Goal: Transaction & Acquisition: Register for event/course

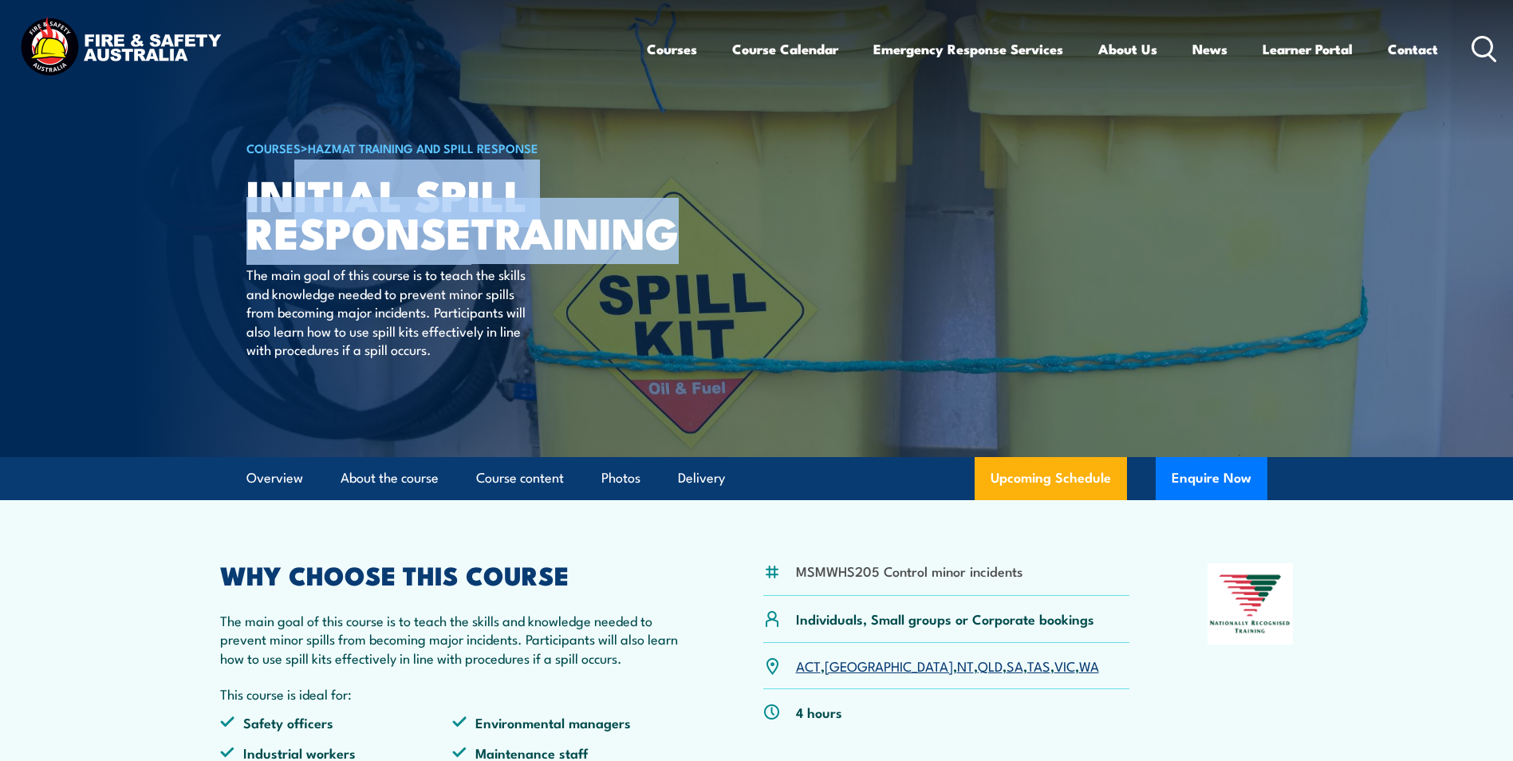
drag, startPoint x: 471, startPoint y: 270, endPoint x: 286, endPoint y: 199, distance: 198.2
click at [286, 199] on h1 "Initial Spill Response TRAINING" at bounding box center [444, 213] width 394 height 74
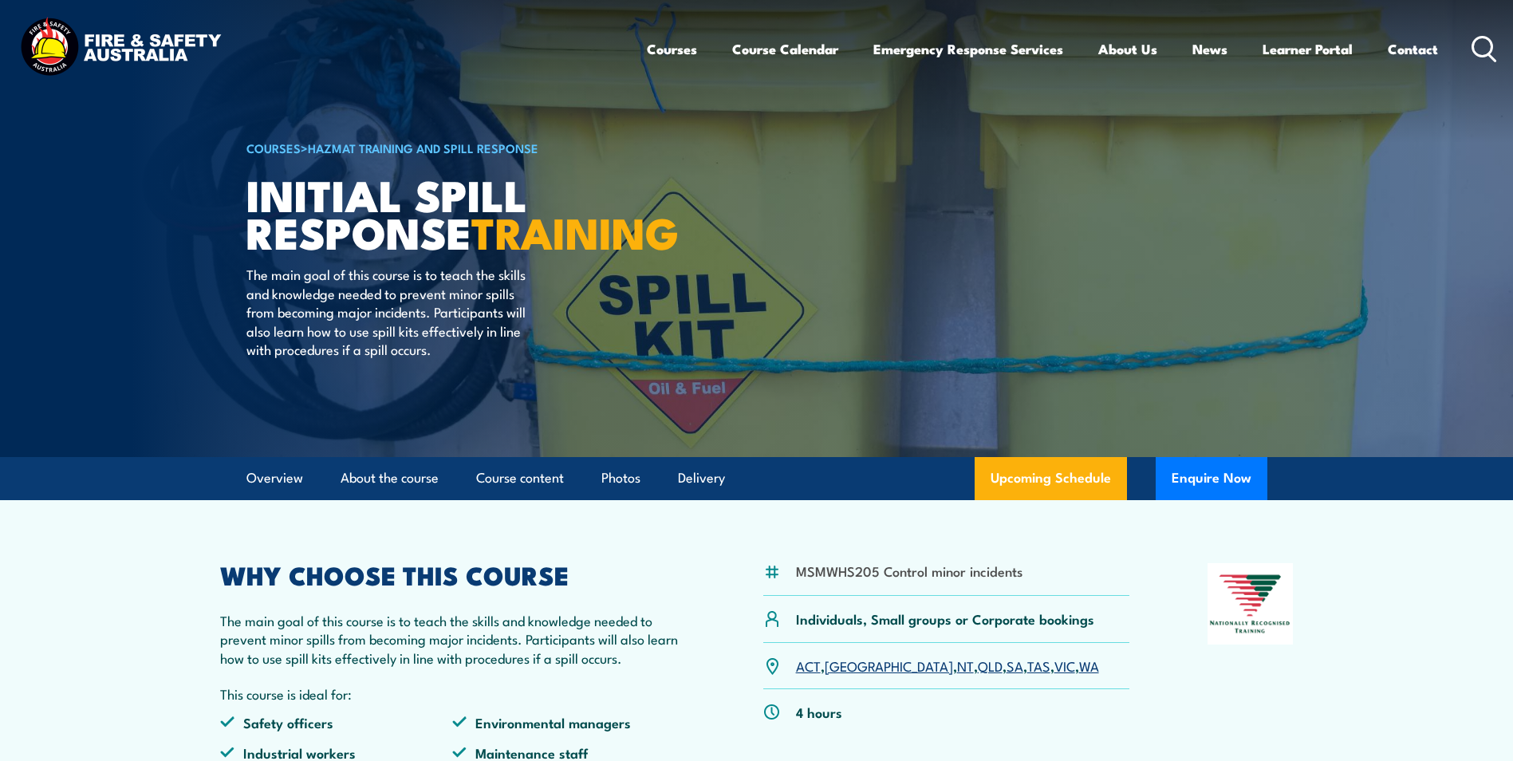
click at [200, 570] on article "MSMWHS205 Control minor incidents Individuals, Small groups or Corporate bookin…" at bounding box center [757, 662] width 1117 height 324
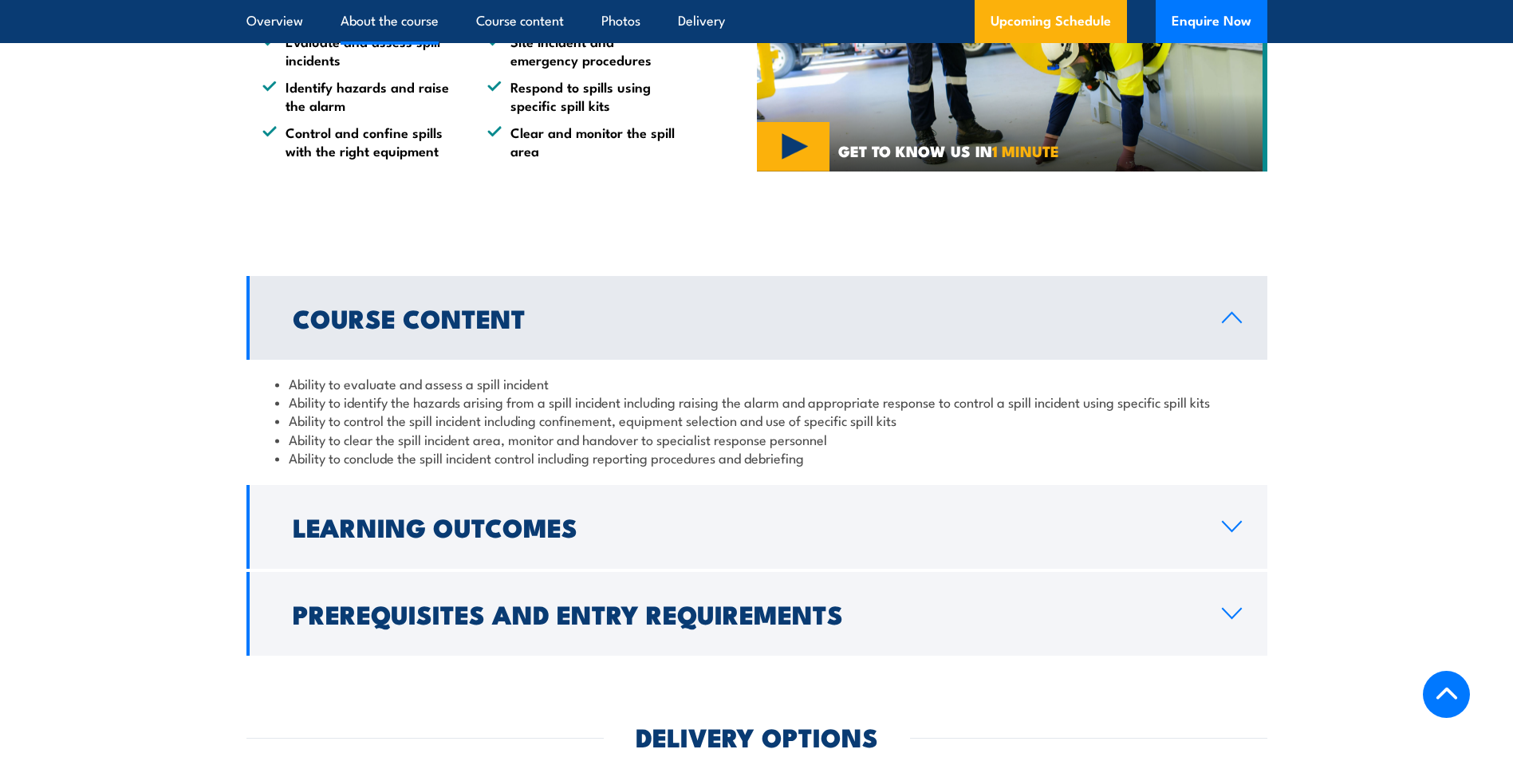
scroll to position [1037, 0]
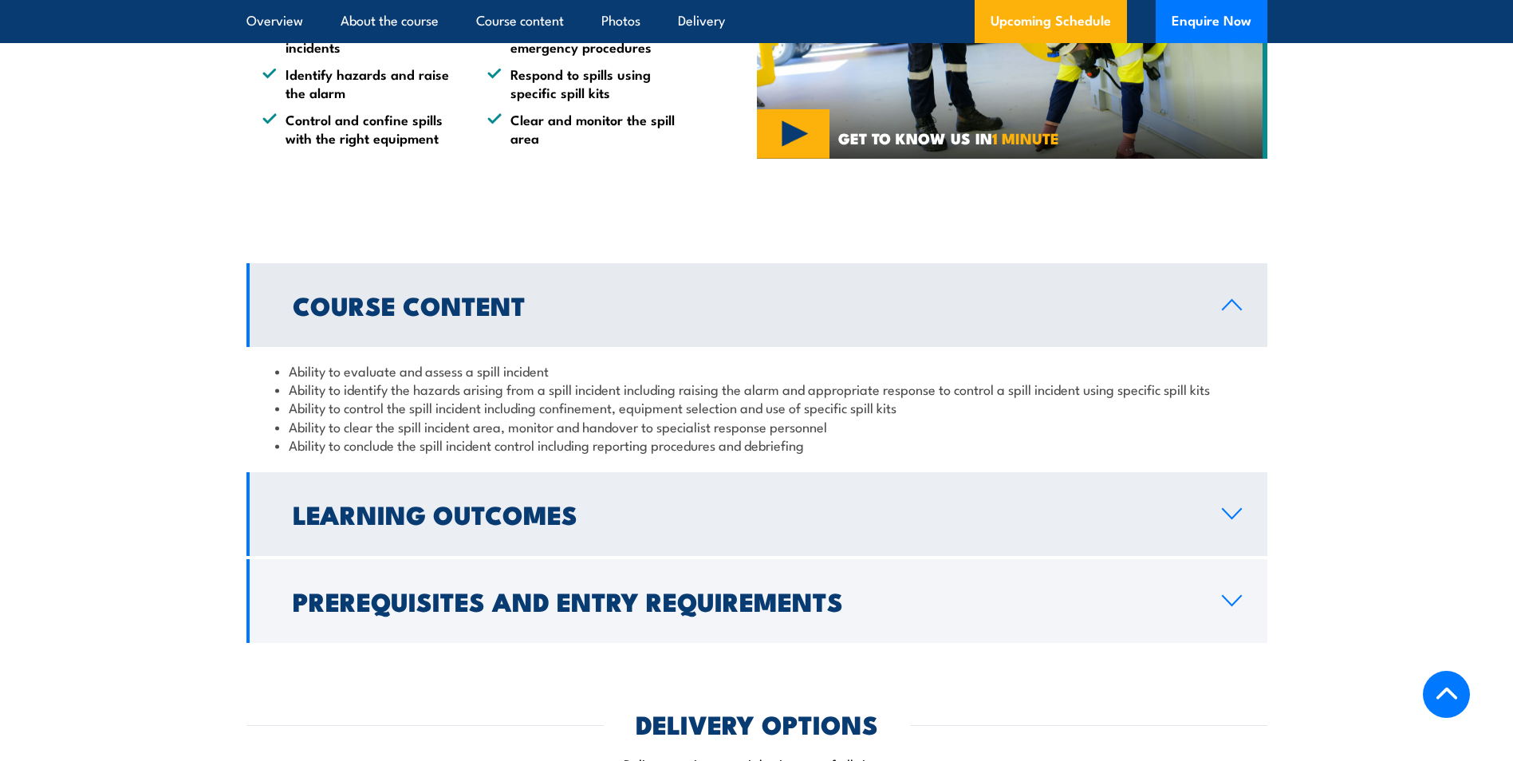
click at [460, 519] on h2 "Learning Outcomes" at bounding box center [745, 514] width 904 height 22
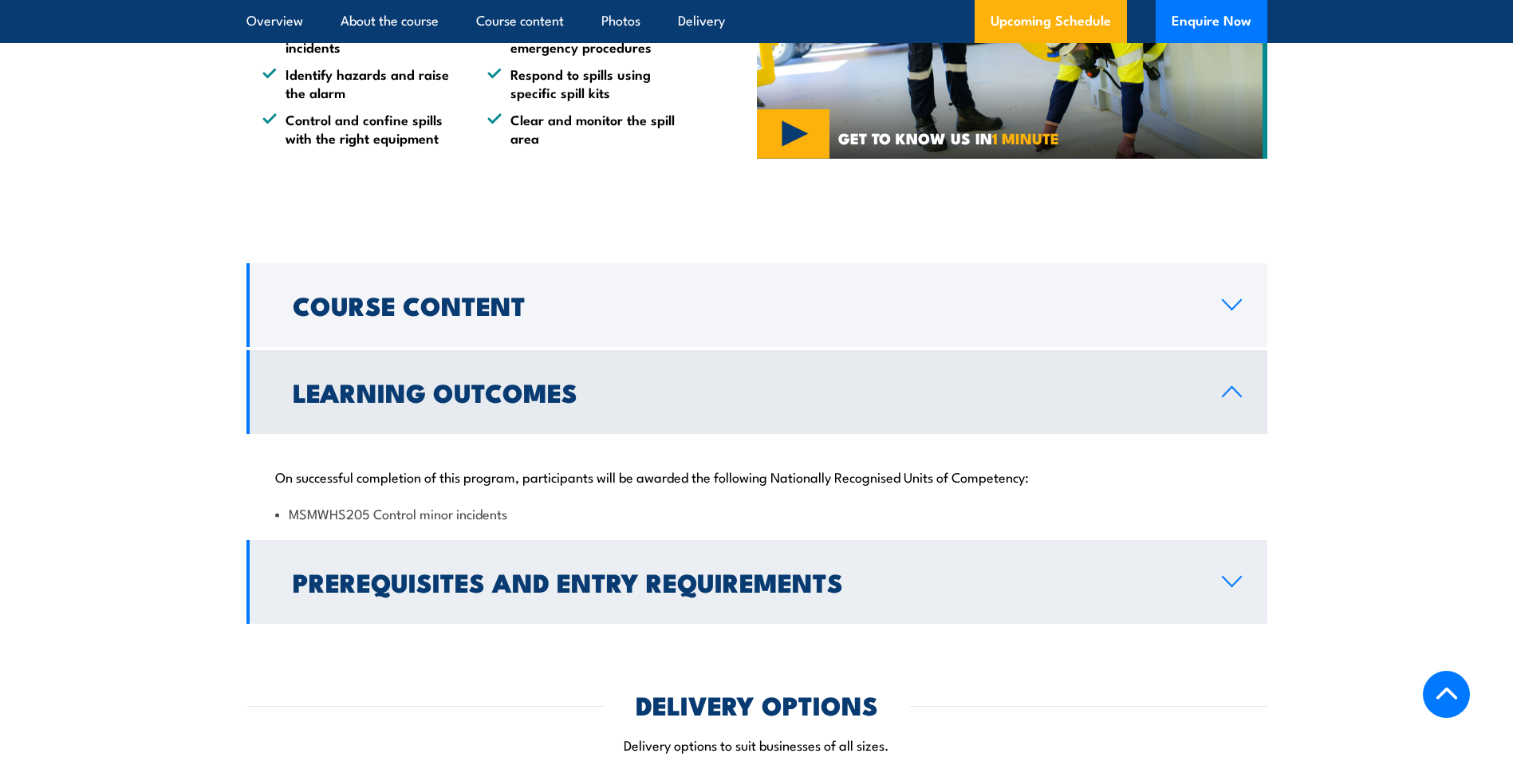
click at [609, 573] on h2 "Prerequisites and Entry Requirements" at bounding box center [745, 581] width 904 height 22
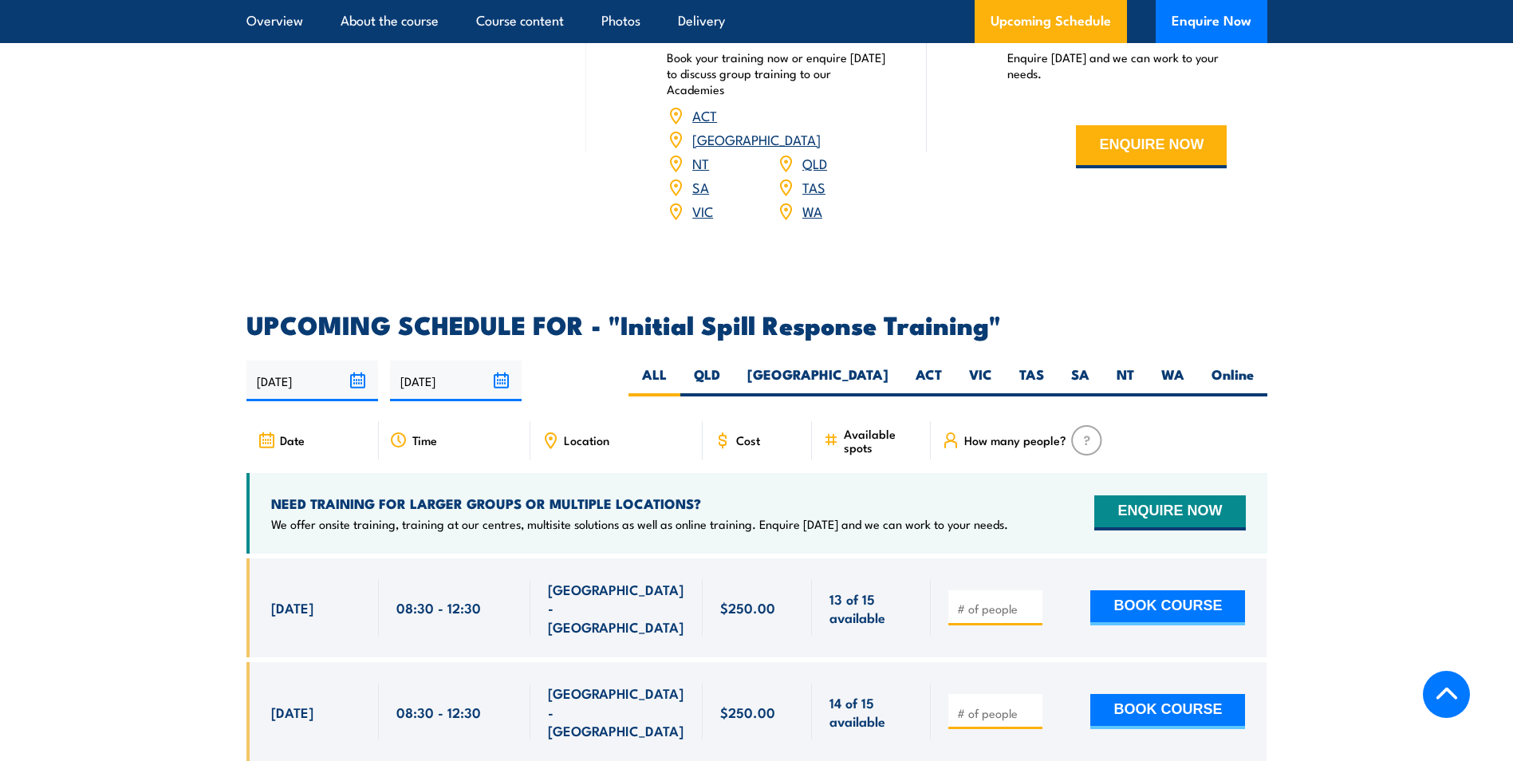
scroll to position [2154, 0]
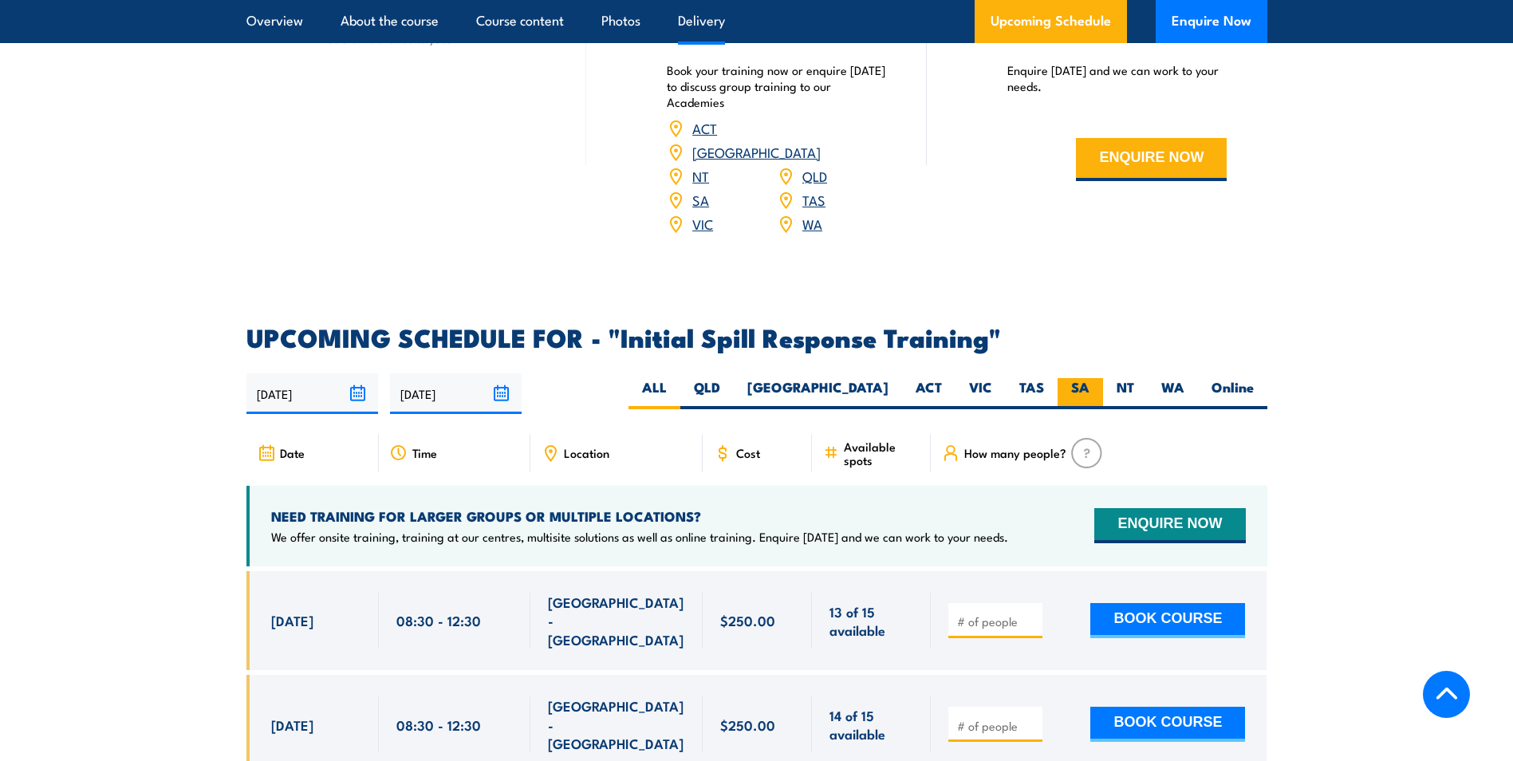
drag, startPoint x: 1090, startPoint y: 363, endPoint x: 1079, endPoint y: 365, distance: 10.6
click at [1090, 378] on label "SA" at bounding box center [1080, 393] width 45 height 31
click at [1090, 378] on input "SA" at bounding box center [1095, 383] width 10 height 10
radio input "true"
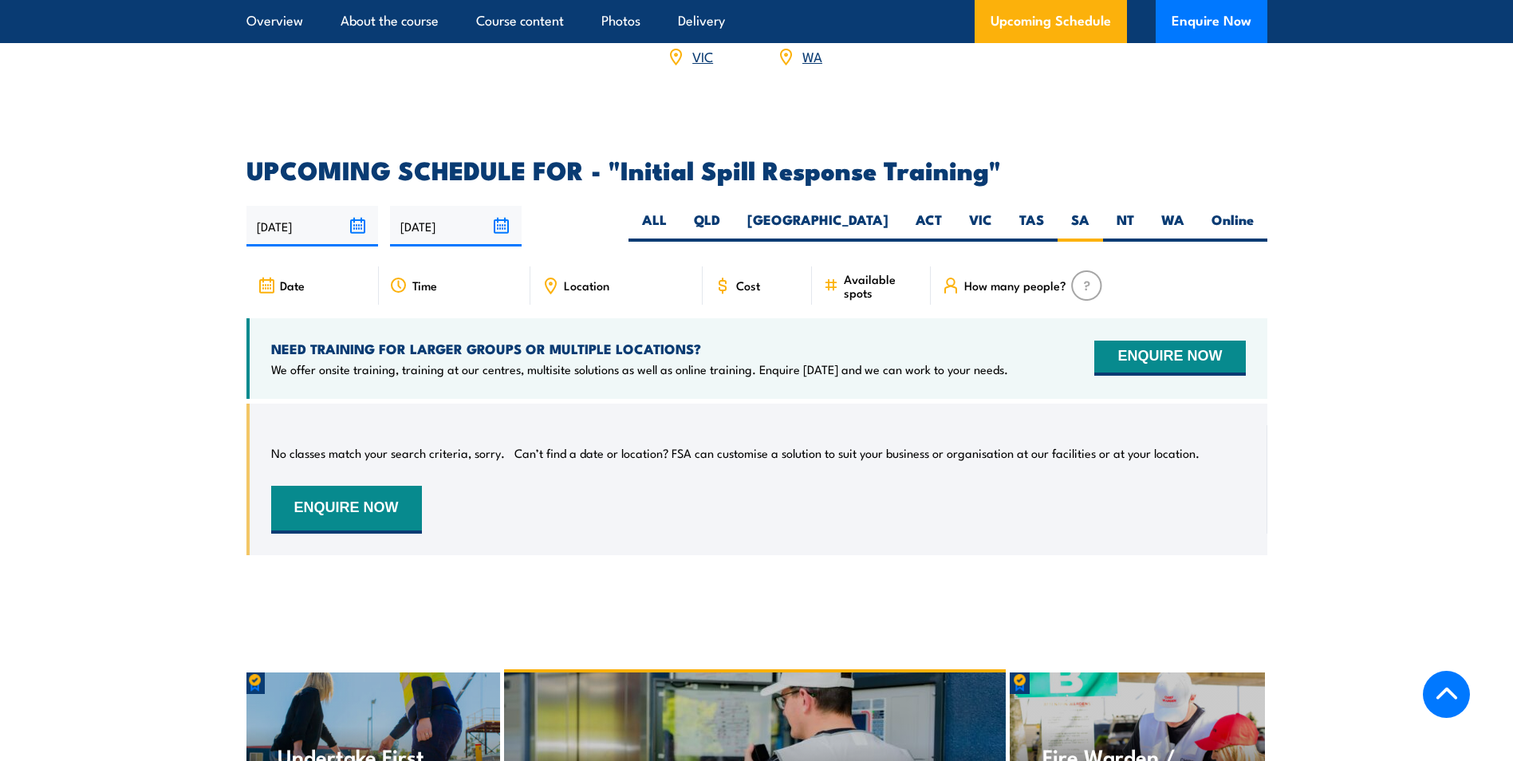
scroll to position [2284, 0]
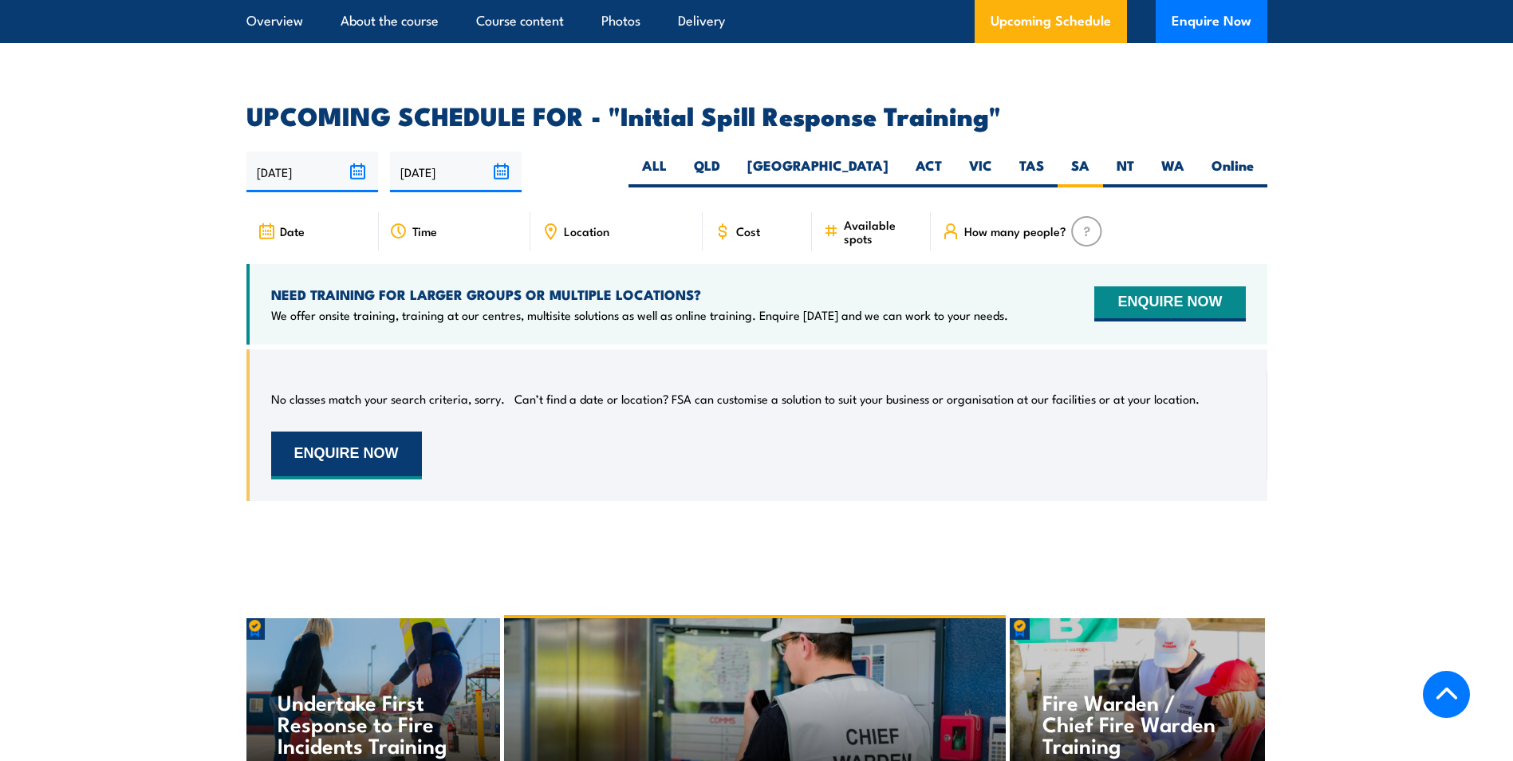
click at [361, 432] on button "ENQUIRE NOW" at bounding box center [346, 456] width 151 height 48
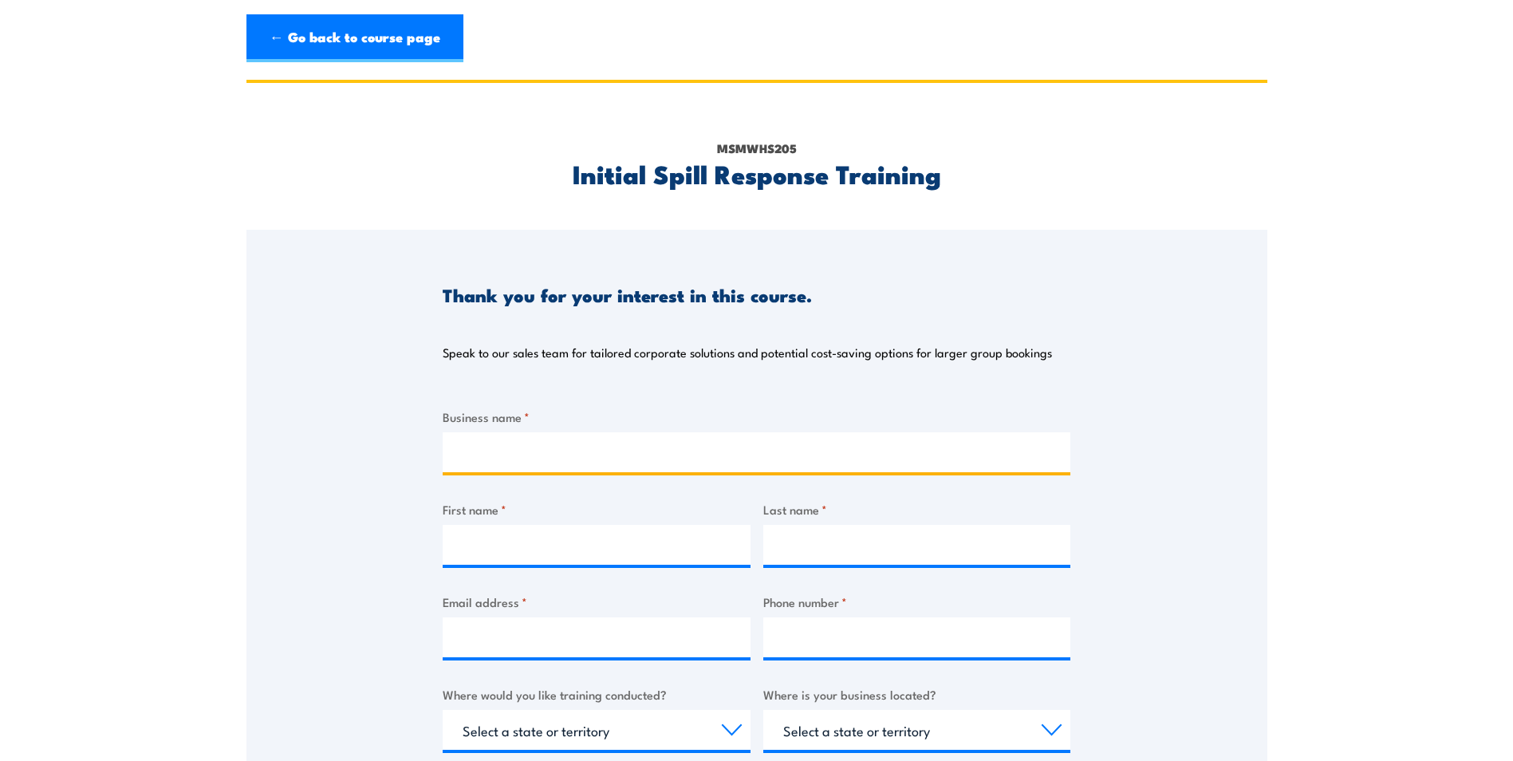
click at [523, 456] on input "Business name *" at bounding box center [757, 452] width 628 height 40
type input "Perfection Fresh"
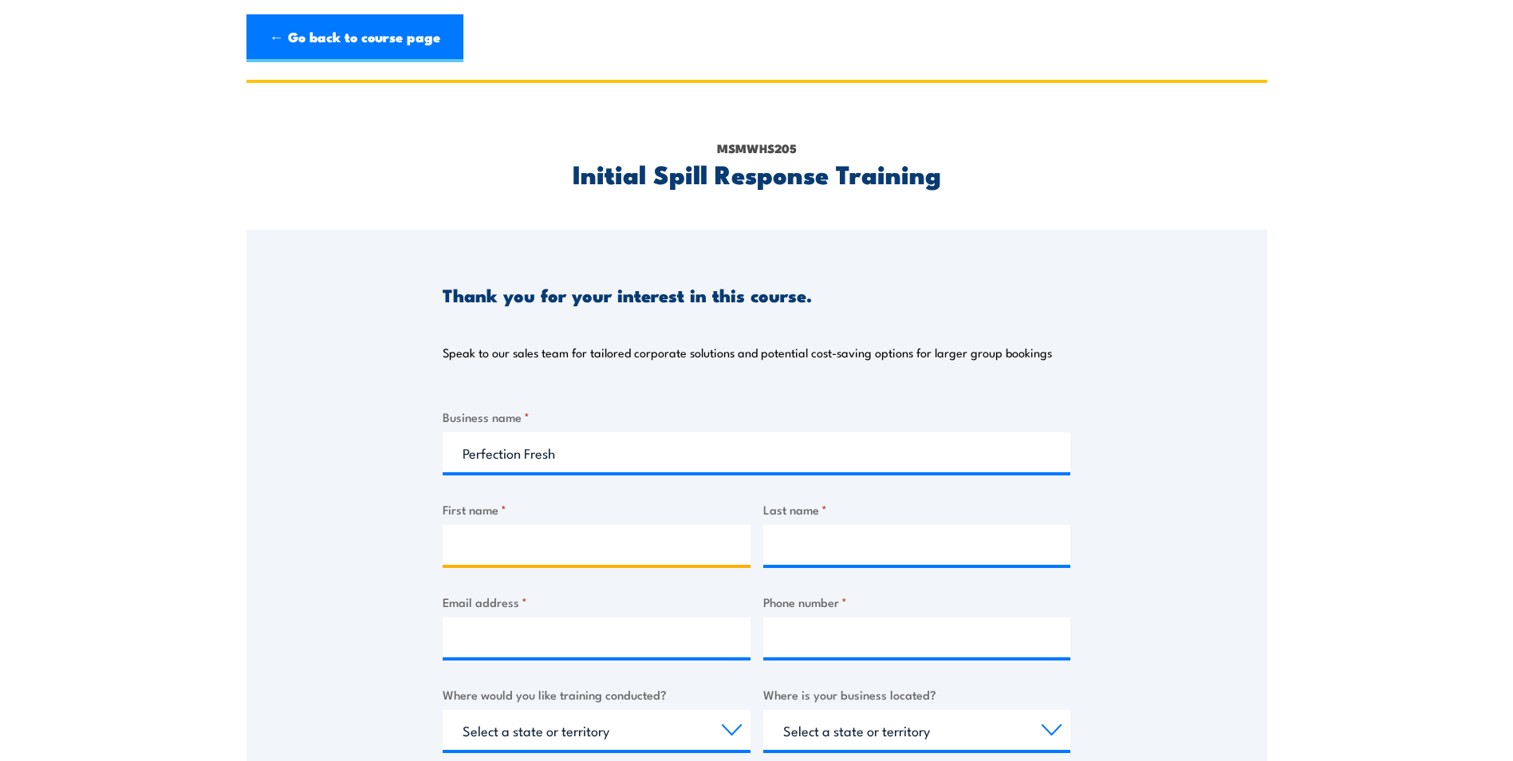
click at [510, 542] on input "First name *" at bounding box center [597, 545] width 308 height 40
type input "Tenae"
type input "Miller"
type input "tenae.miller@perfection.com.au"
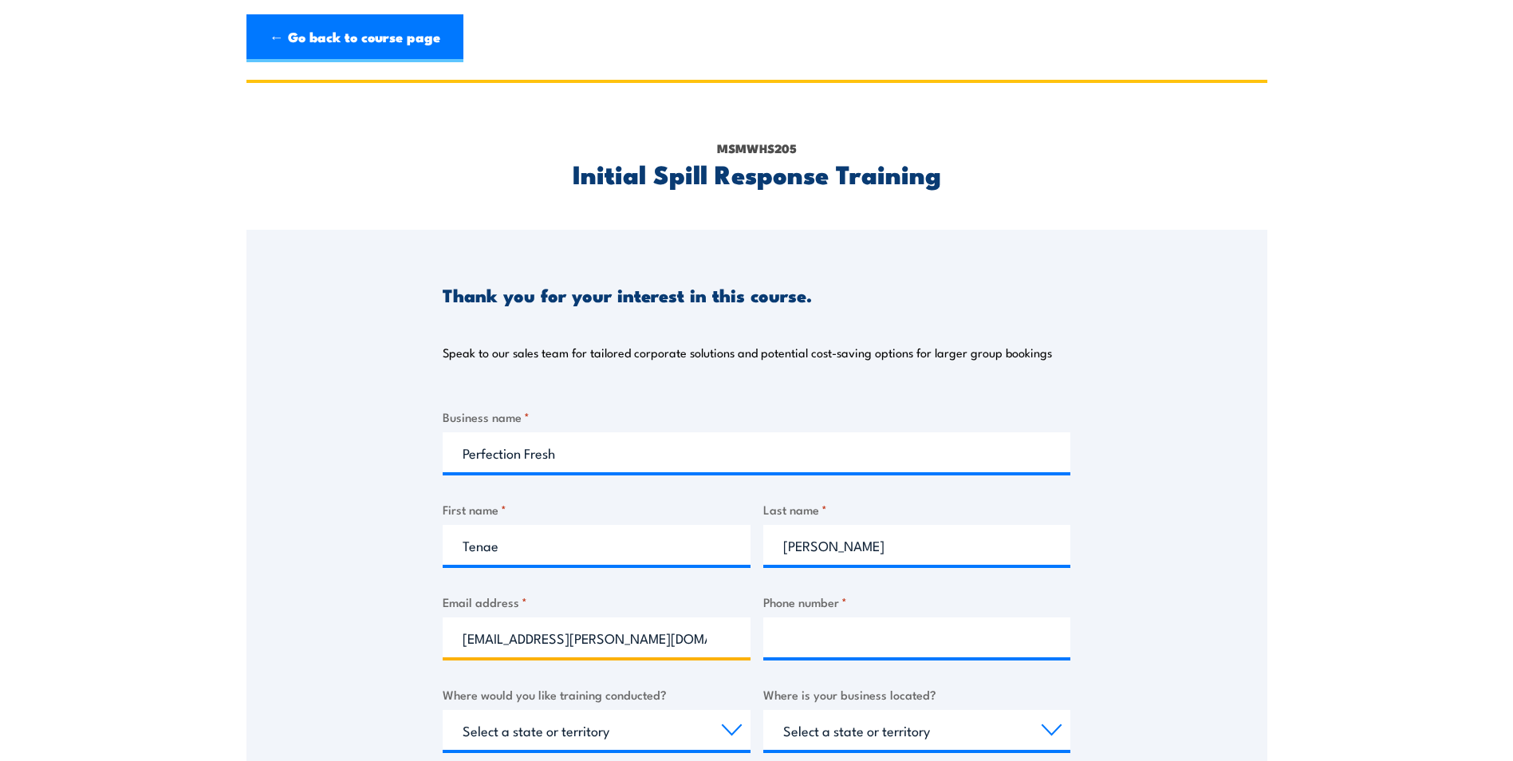
type input "0448520156"
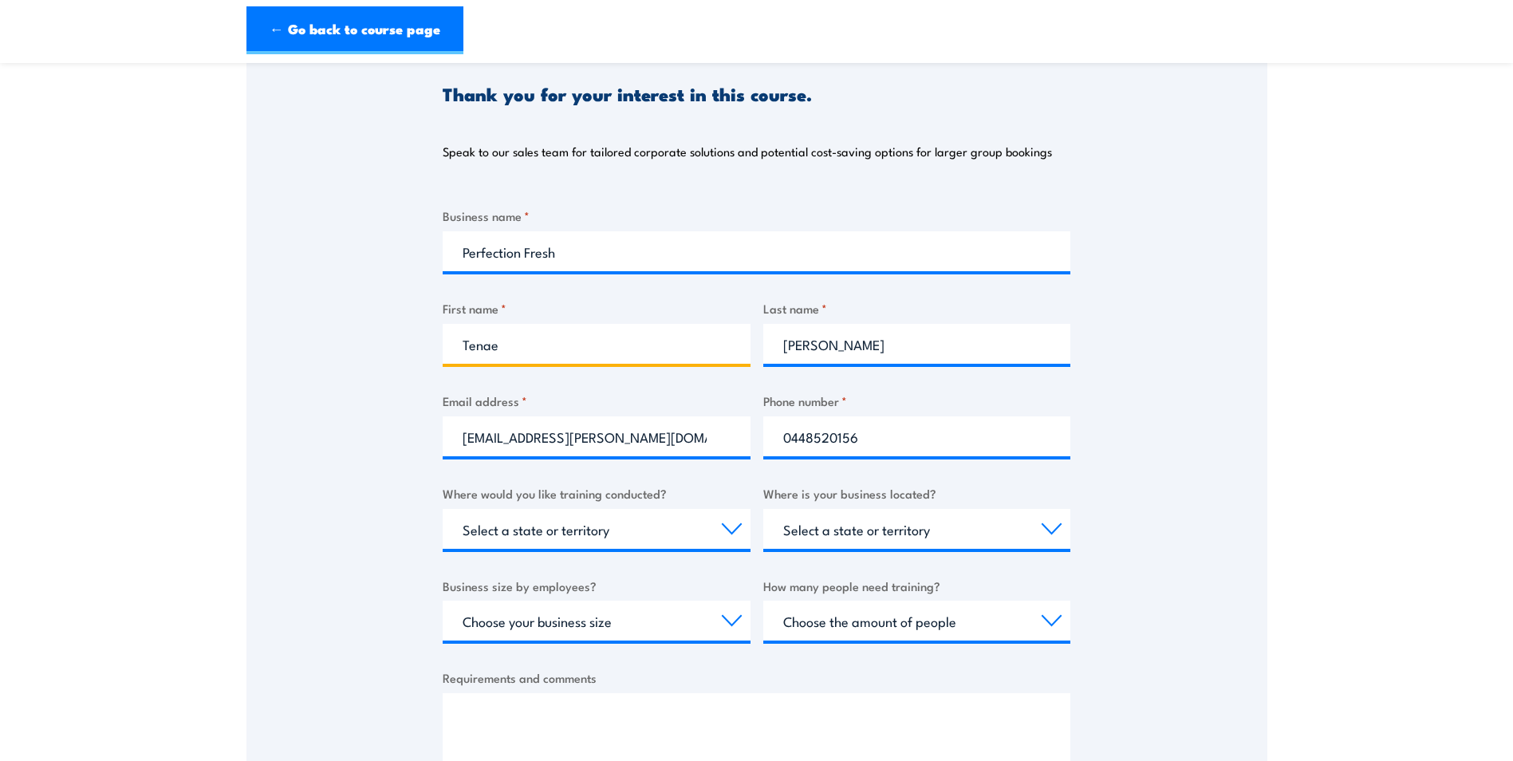
scroll to position [239, 0]
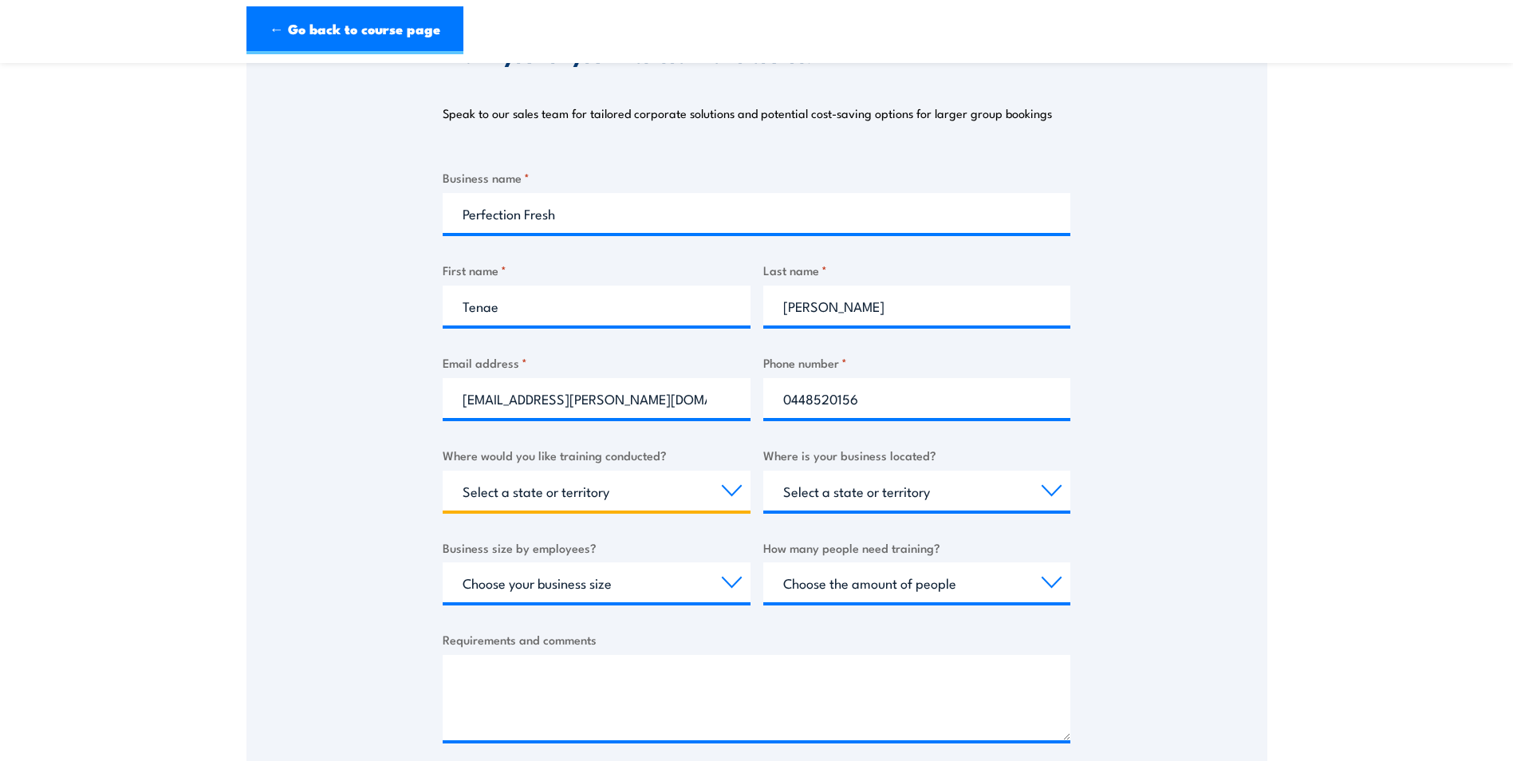
click at [680, 483] on select "Select a state or territory Nationally - multiple locations QLD NSW VIC SA ACT …" at bounding box center [597, 491] width 308 height 40
select select "SA"
click at [443, 471] on select "Select a state or territory Nationally - multiple locations QLD NSW VIC SA ACT …" at bounding box center [597, 491] width 308 height 40
click at [949, 499] on select "Select a state or territory QLD NSW VIC SA ACT WA TAS NT" at bounding box center [917, 491] width 308 height 40
select select "SA"
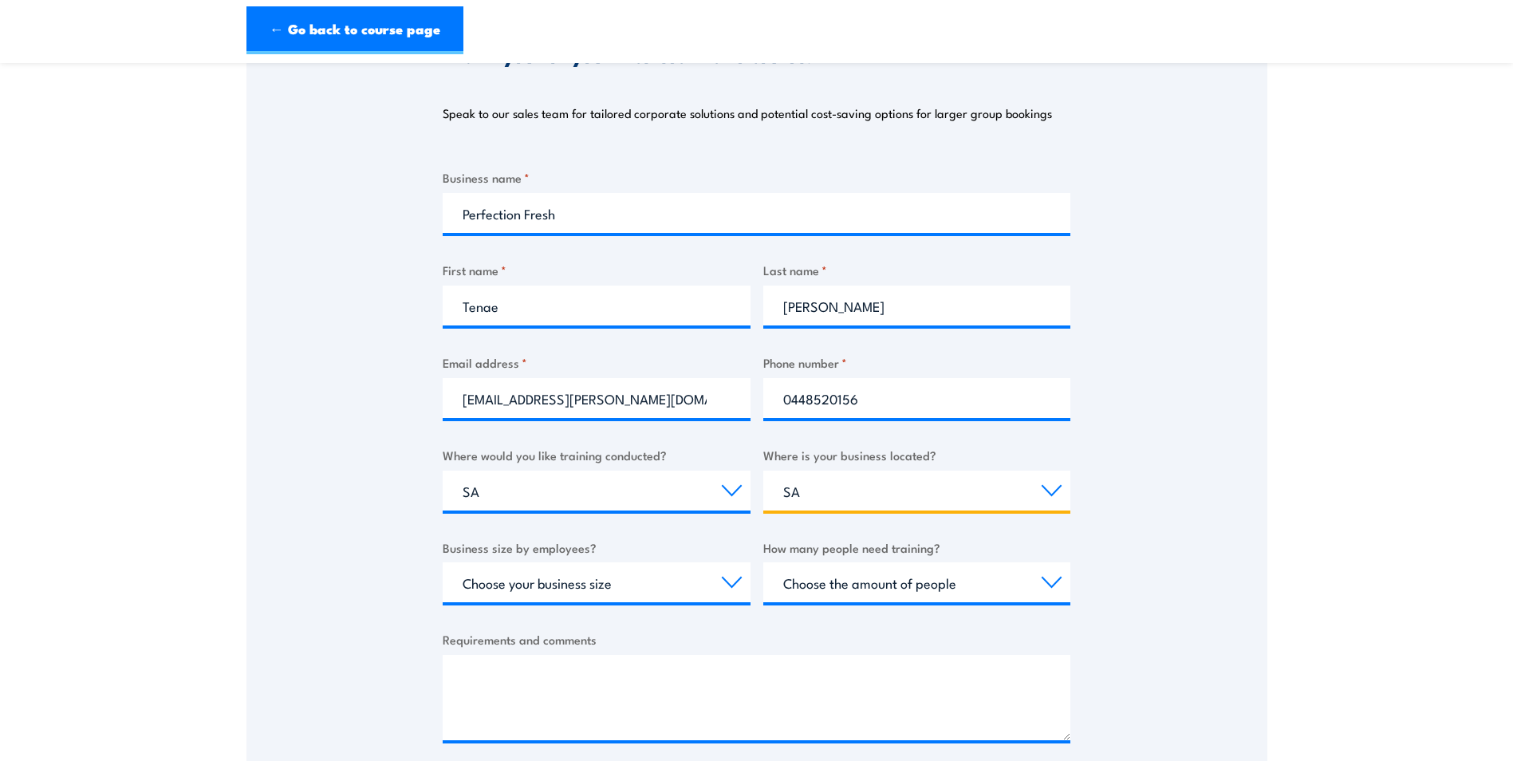
click at [763, 471] on select "Select a state or territory QLD NSW VIC SA ACT WA TAS NT" at bounding box center [917, 491] width 308 height 40
click at [621, 579] on select "Choose your business size 1 to 19 20 to 199 200+" at bounding box center [597, 582] width 308 height 40
select select "200+"
click at [443, 562] on select "Choose your business size 1 to 19 20 to 199 200+" at bounding box center [597, 582] width 308 height 40
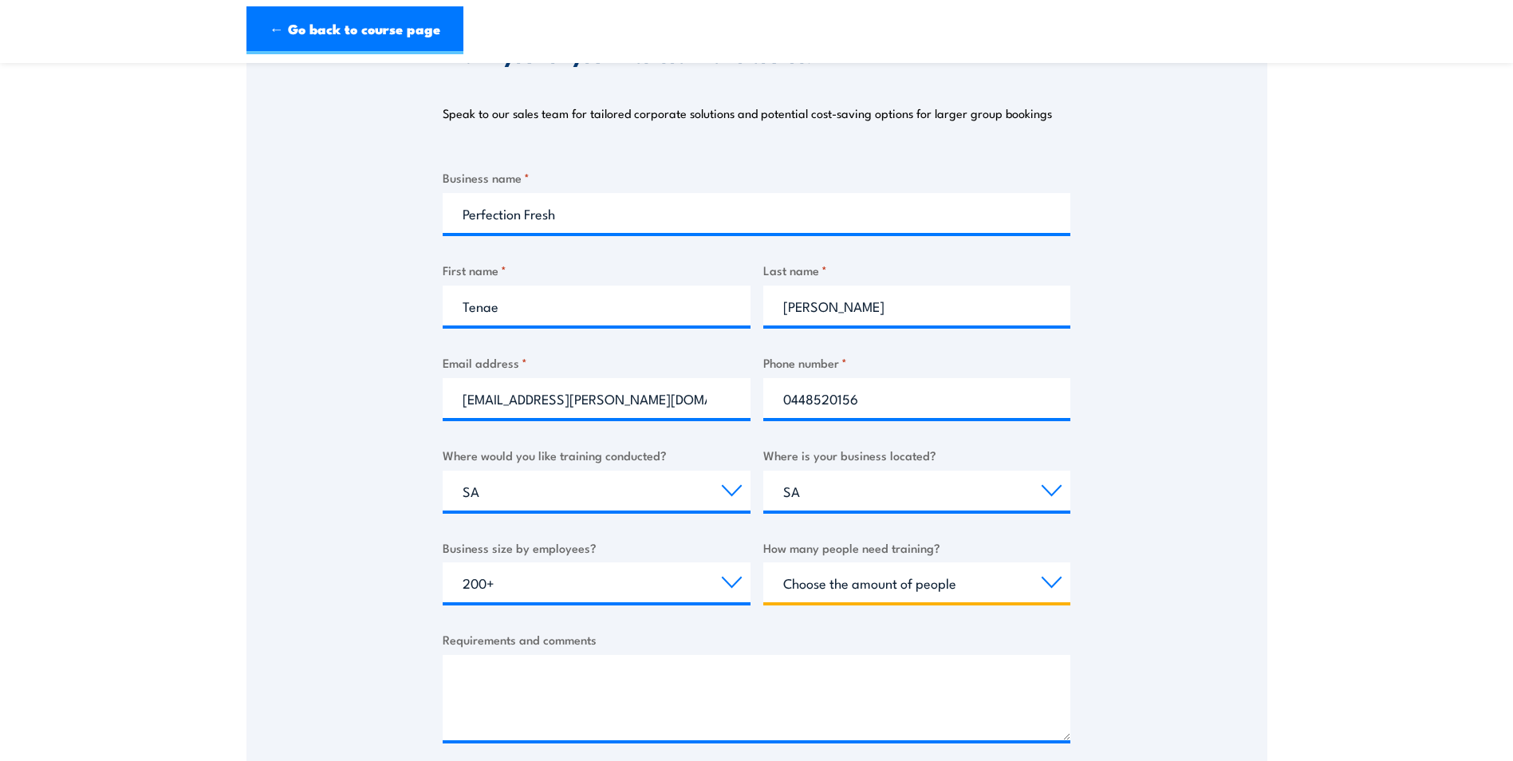
click at [908, 577] on select "Choose the amount of people 1 to 4 5 to 19 20+" at bounding box center [917, 582] width 308 height 40
select select "20+"
click at [763, 562] on select "Choose the amount of people 1 to 4 5 to 19 20+" at bounding box center [917, 582] width 308 height 40
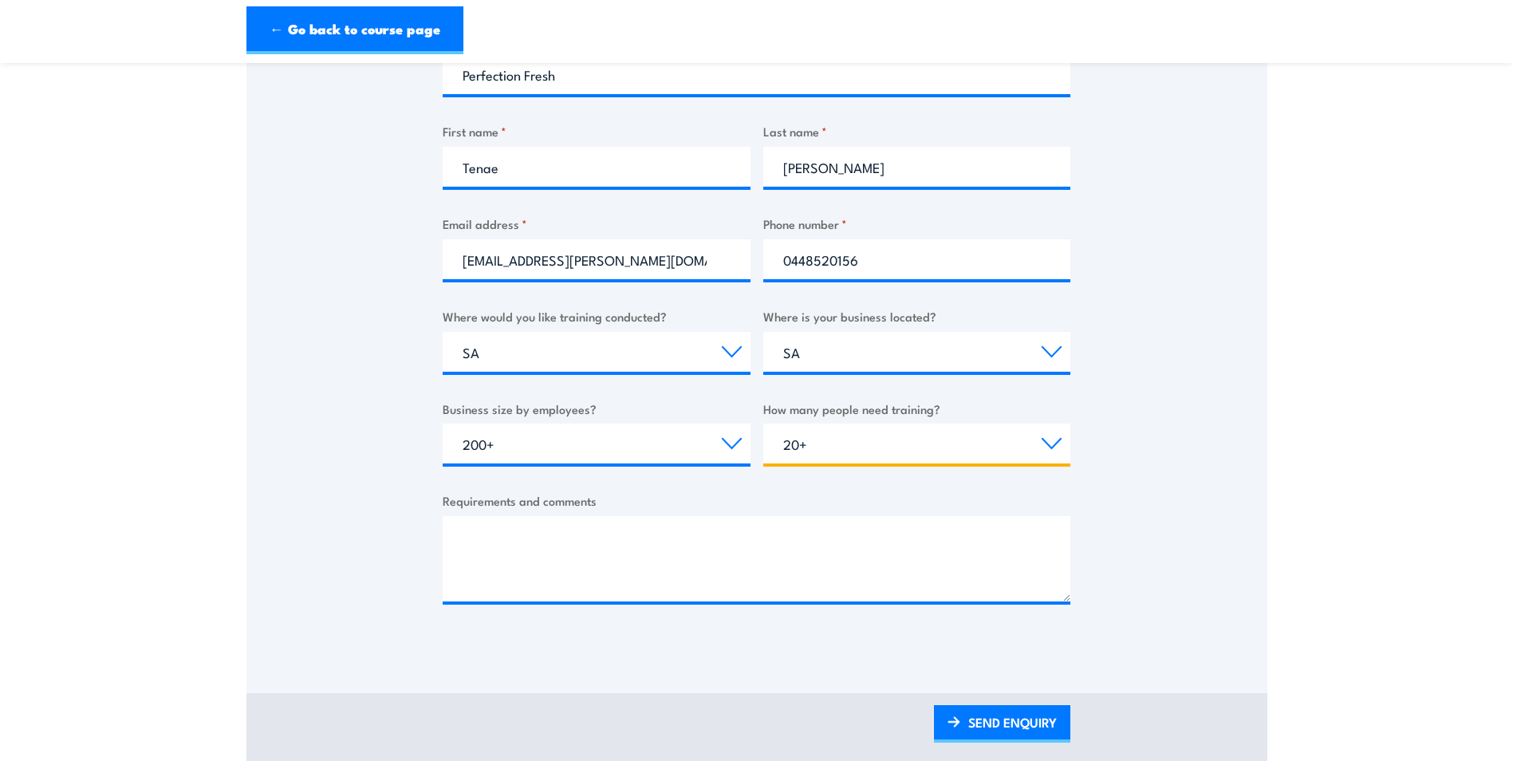
scroll to position [399, 0]
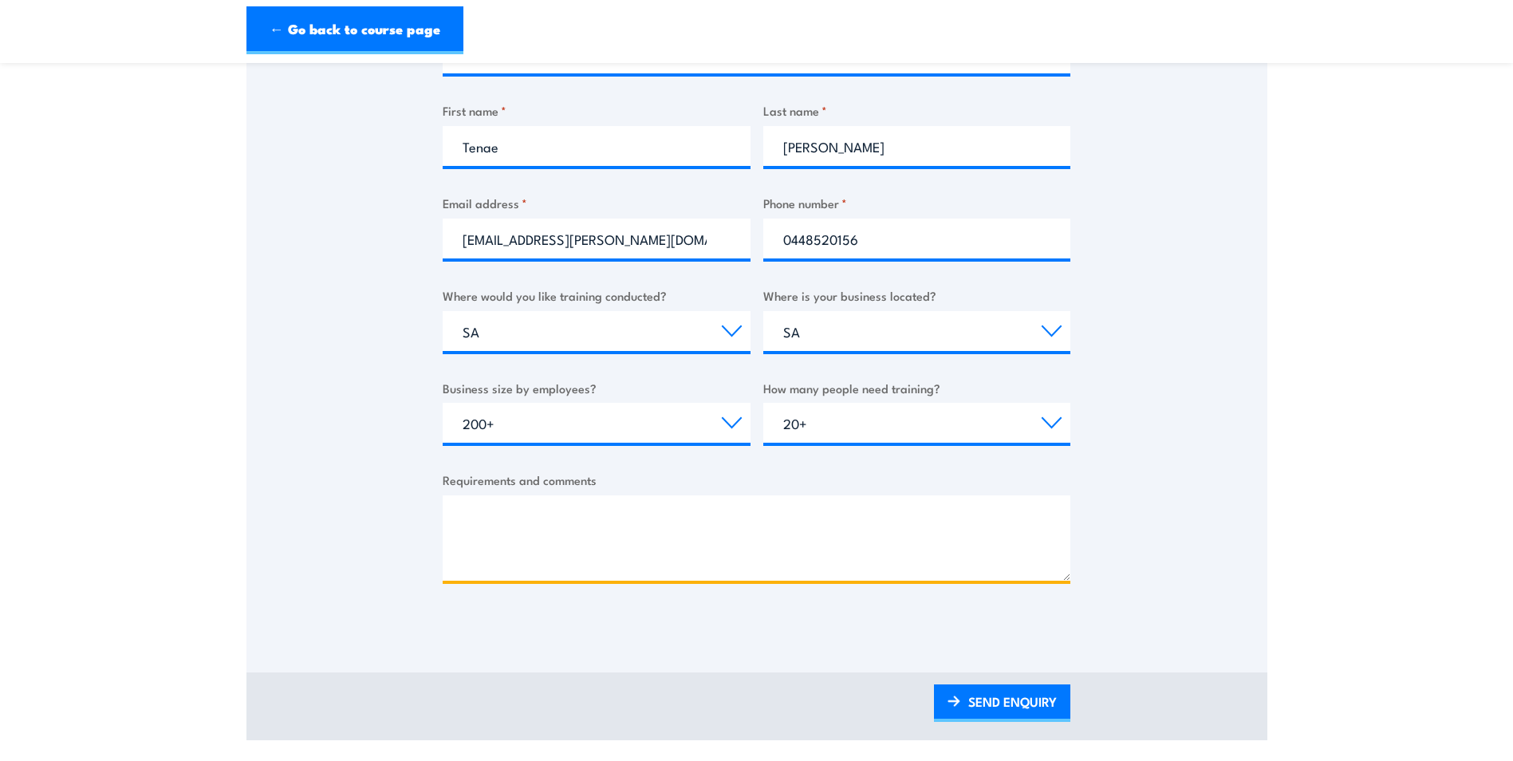
click at [559, 520] on textarea "Requirements and comments" at bounding box center [757, 537] width 628 height 85
type textarea "C"
click at [645, 518] on textarea "Training on site (Two Wells)" at bounding box center [757, 537] width 628 height 85
click at [535, 518] on textarea "Training on site (Two Wells)" at bounding box center [757, 537] width 628 height 85
click at [537, 516] on textarea "Training on site (Two Wells)" at bounding box center [757, 537] width 628 height 85
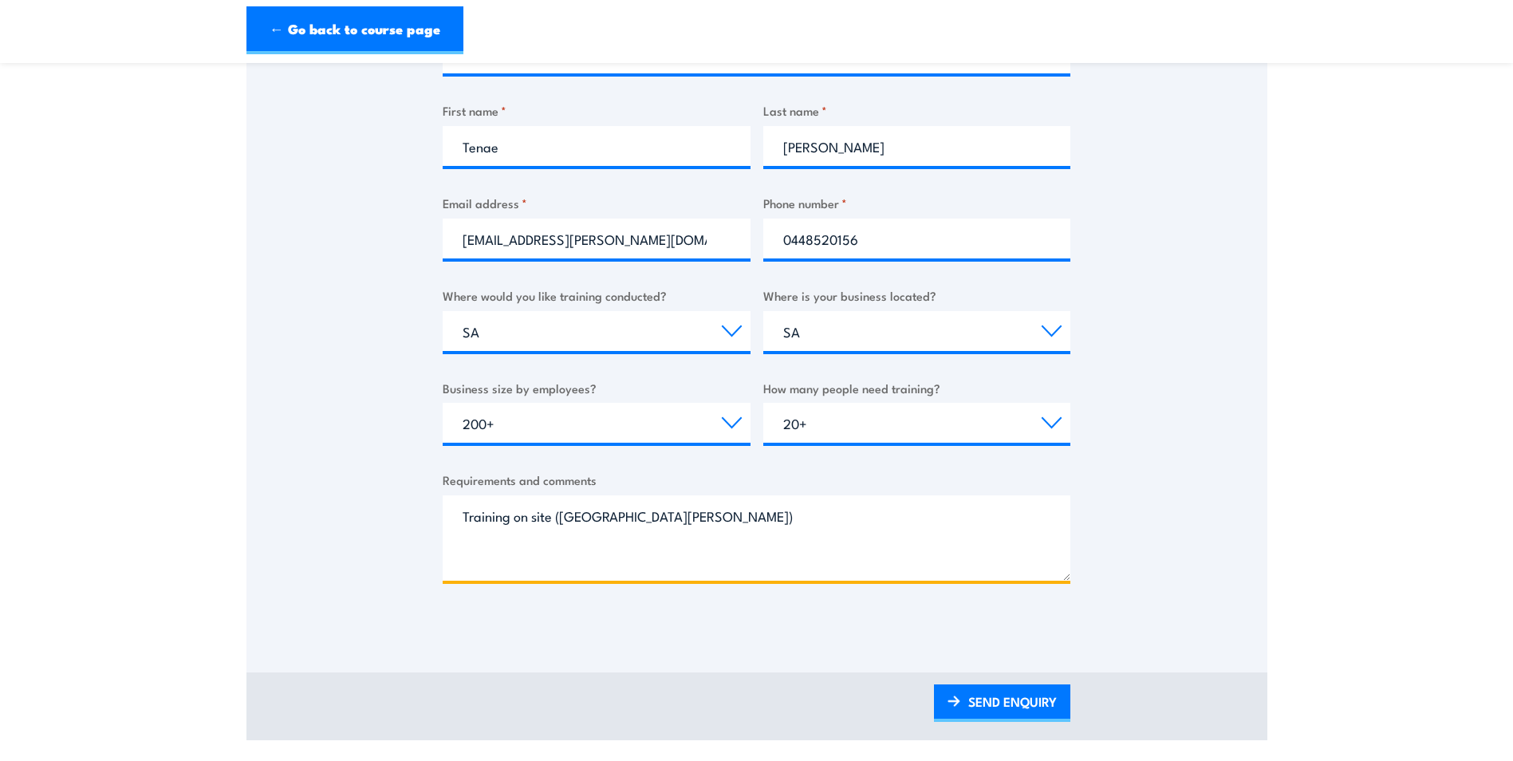
click at [633, 517] on textarea "Training on site (Two Wells)" at bounding box center [757, 537] width 628 height 85
type textarea "Training on site (Two Wells)- approx. 57 staff members"
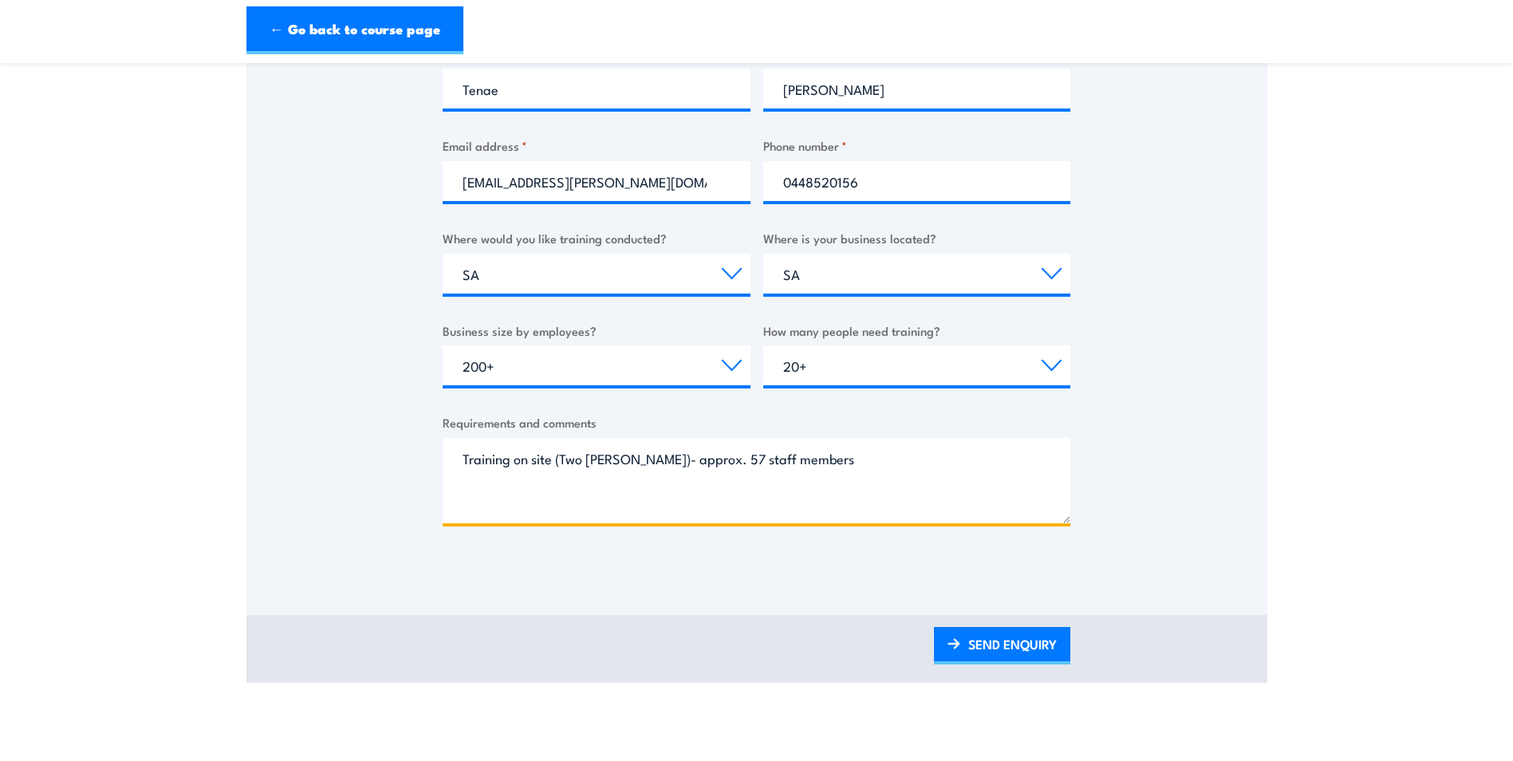
scroll to position [479, 0]
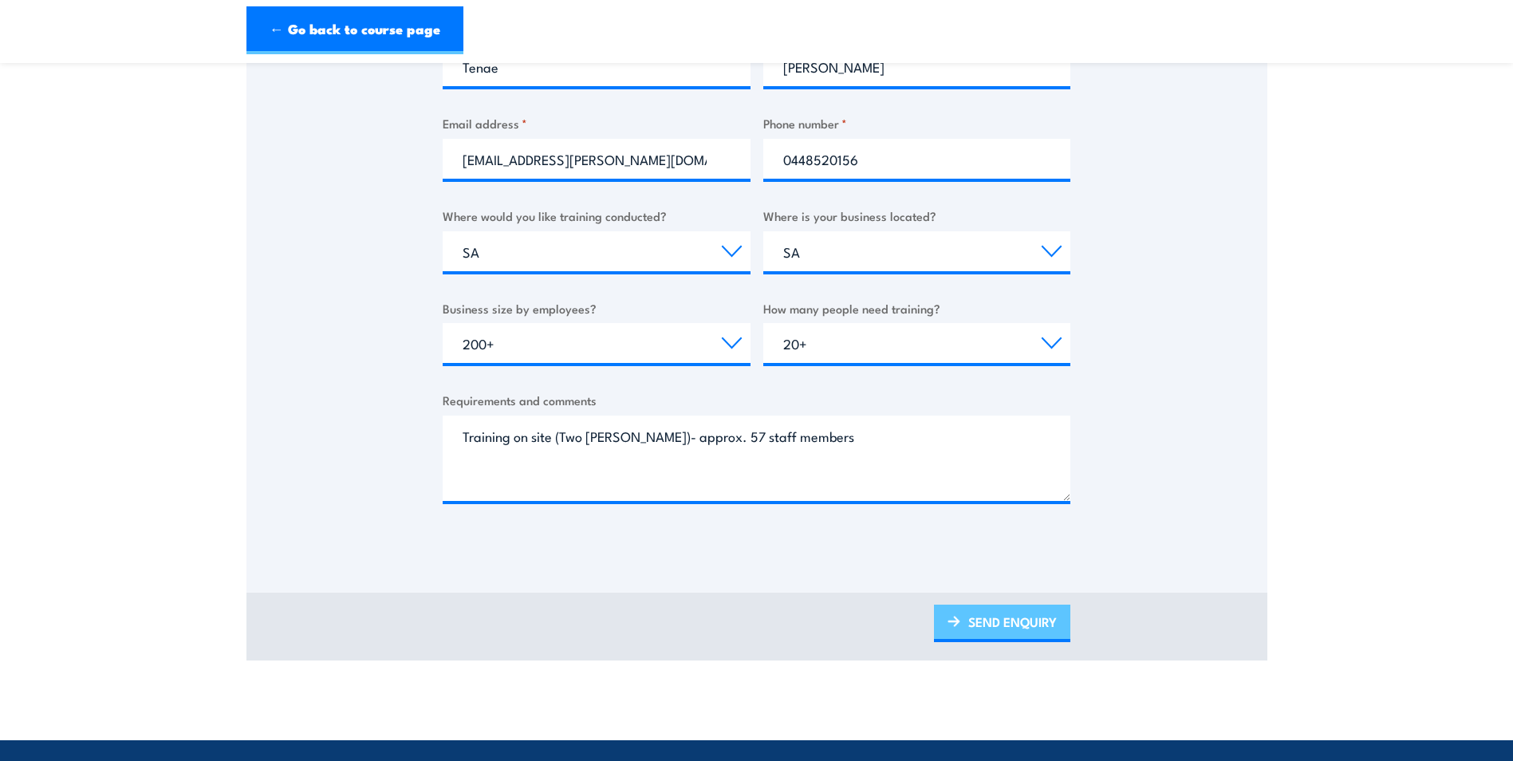
click at [991, 629] on link "SEND ENQUIRY" at bounding box center [1002, 623] width 136 height 37
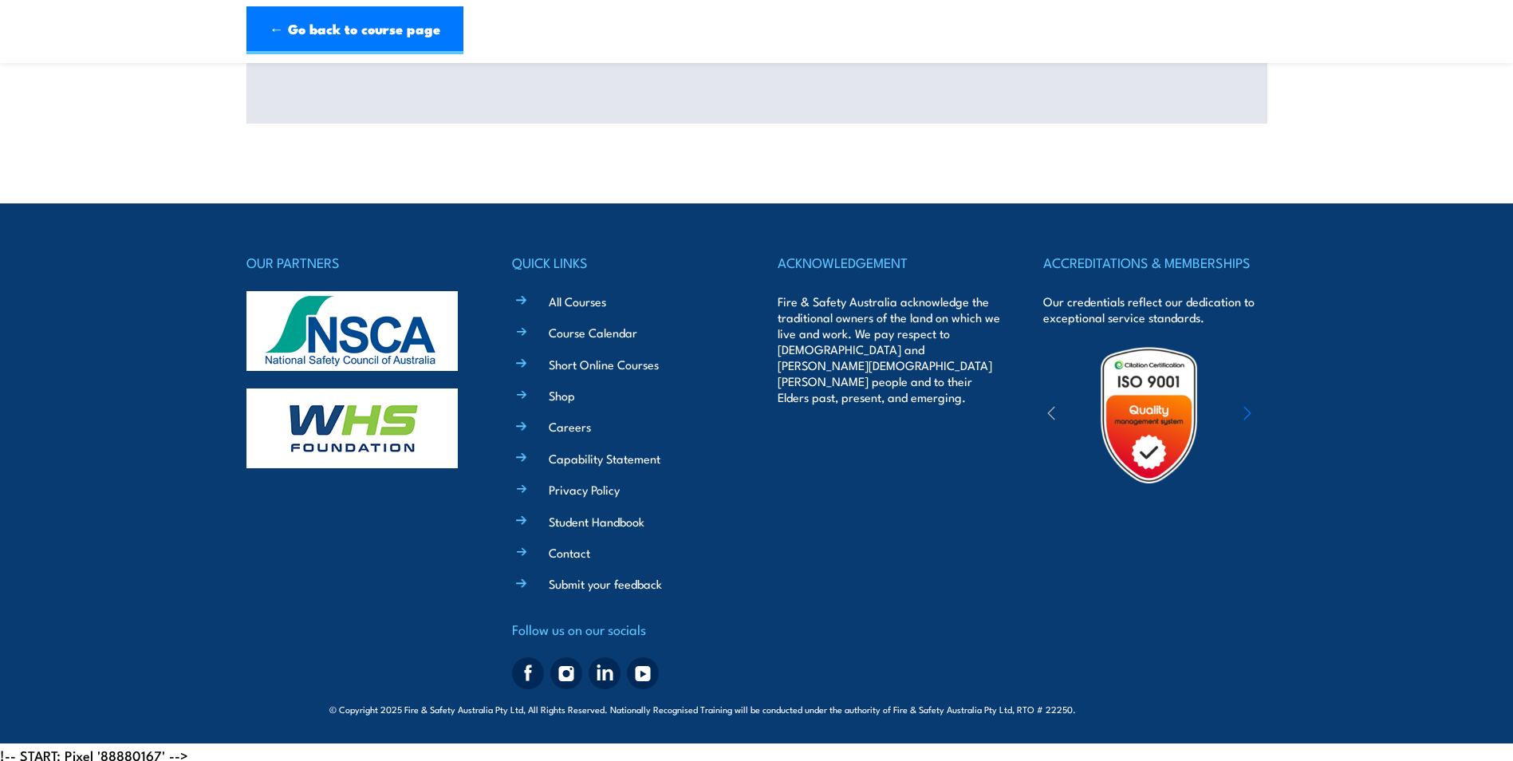
scroll to position [427, 0]
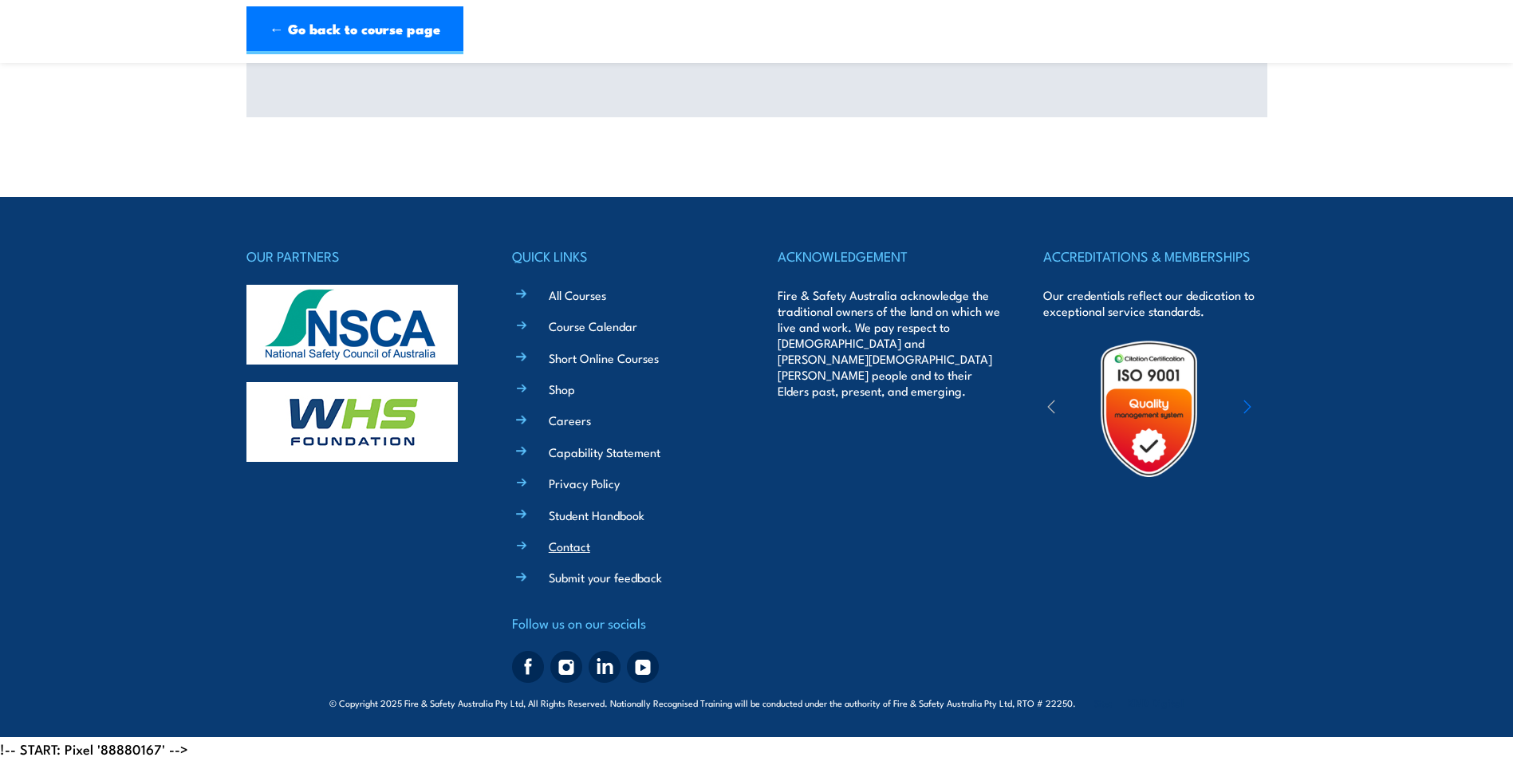
click at [586, 538] on link "Contact" at bounding box center [569, 546] width 41 height 17
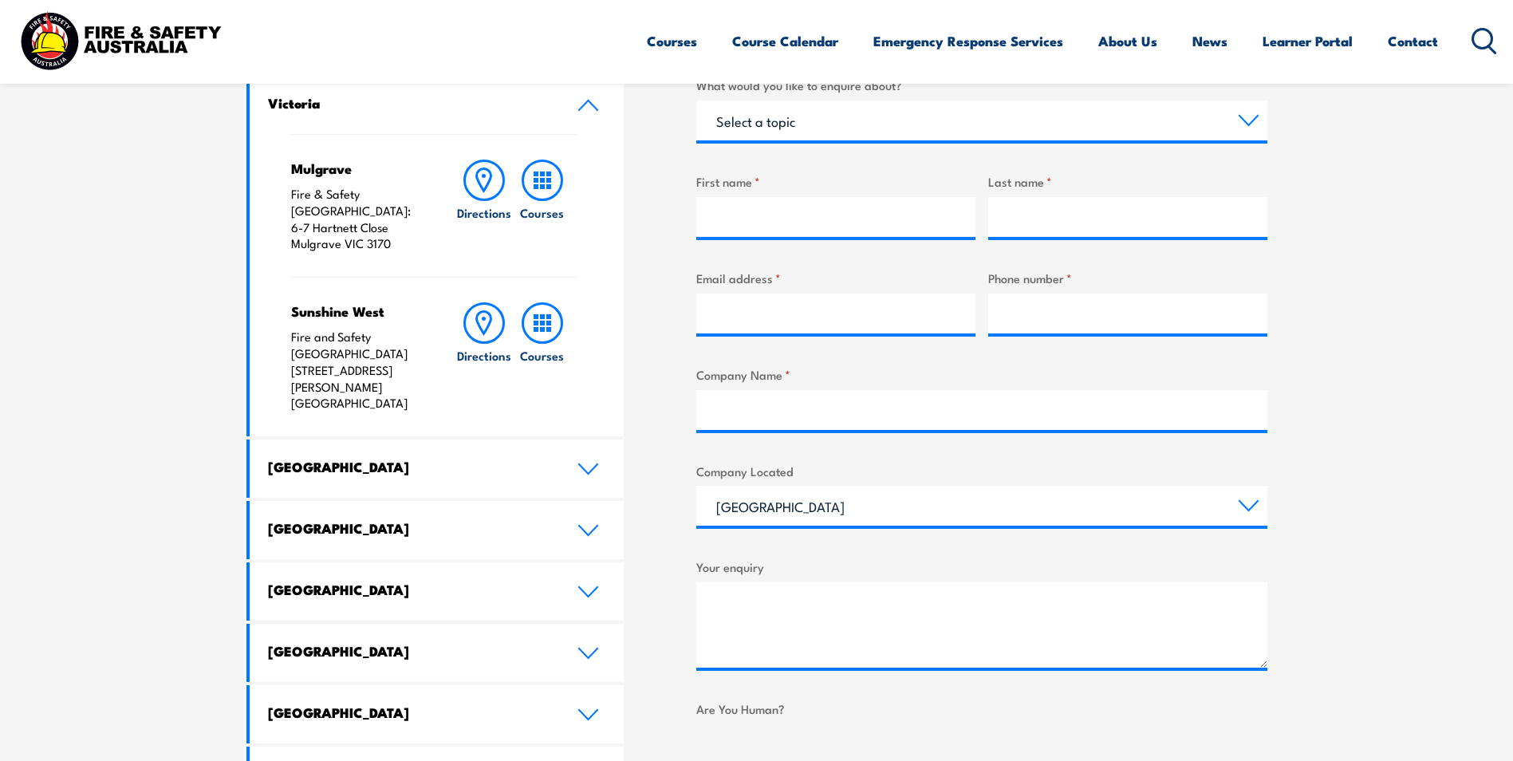
scroll to position [638, 0]
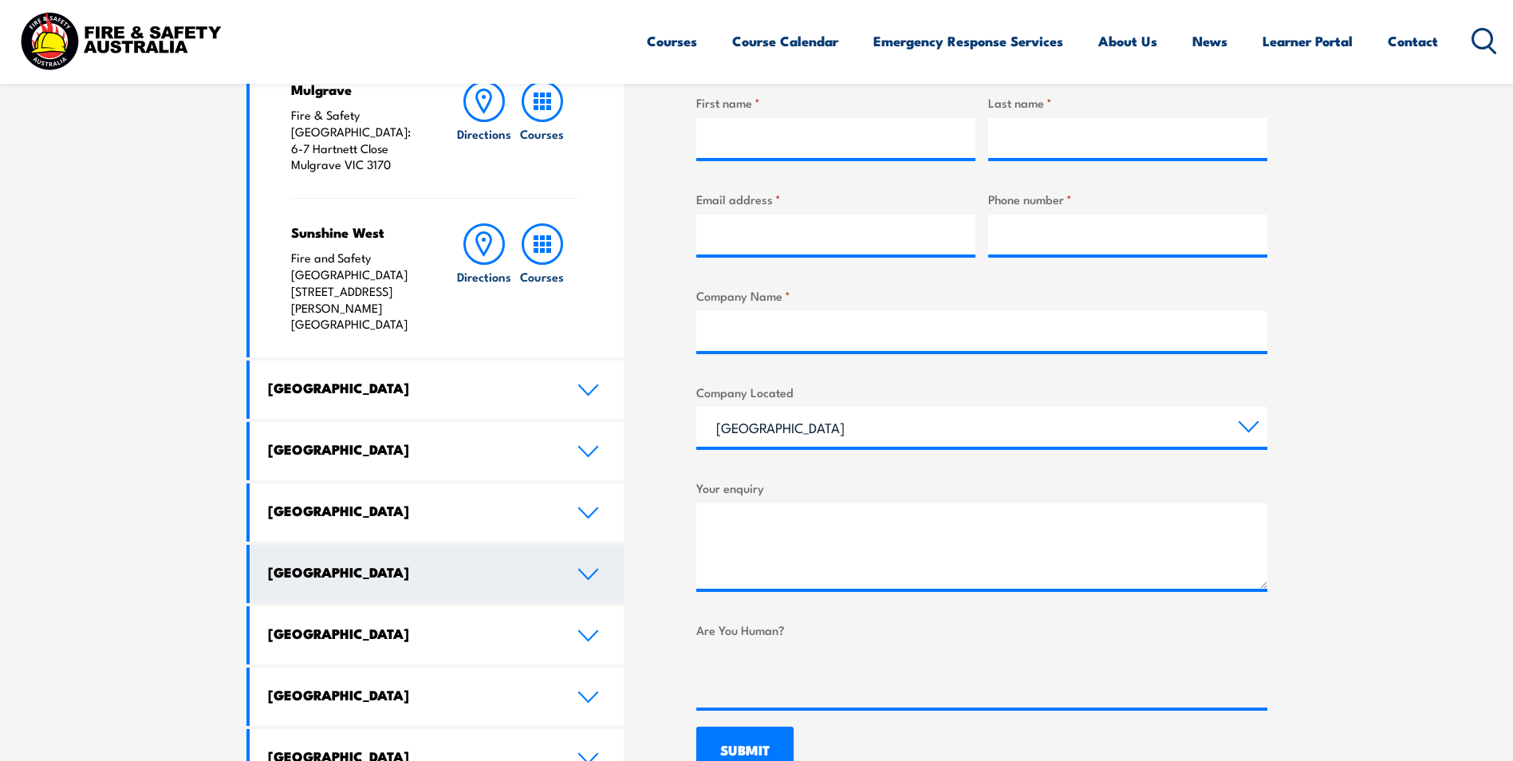
click at [579, 545] on link "[GEOGRAPHIC_DATA]" at bounding box center [437, 574] width 375 height 58
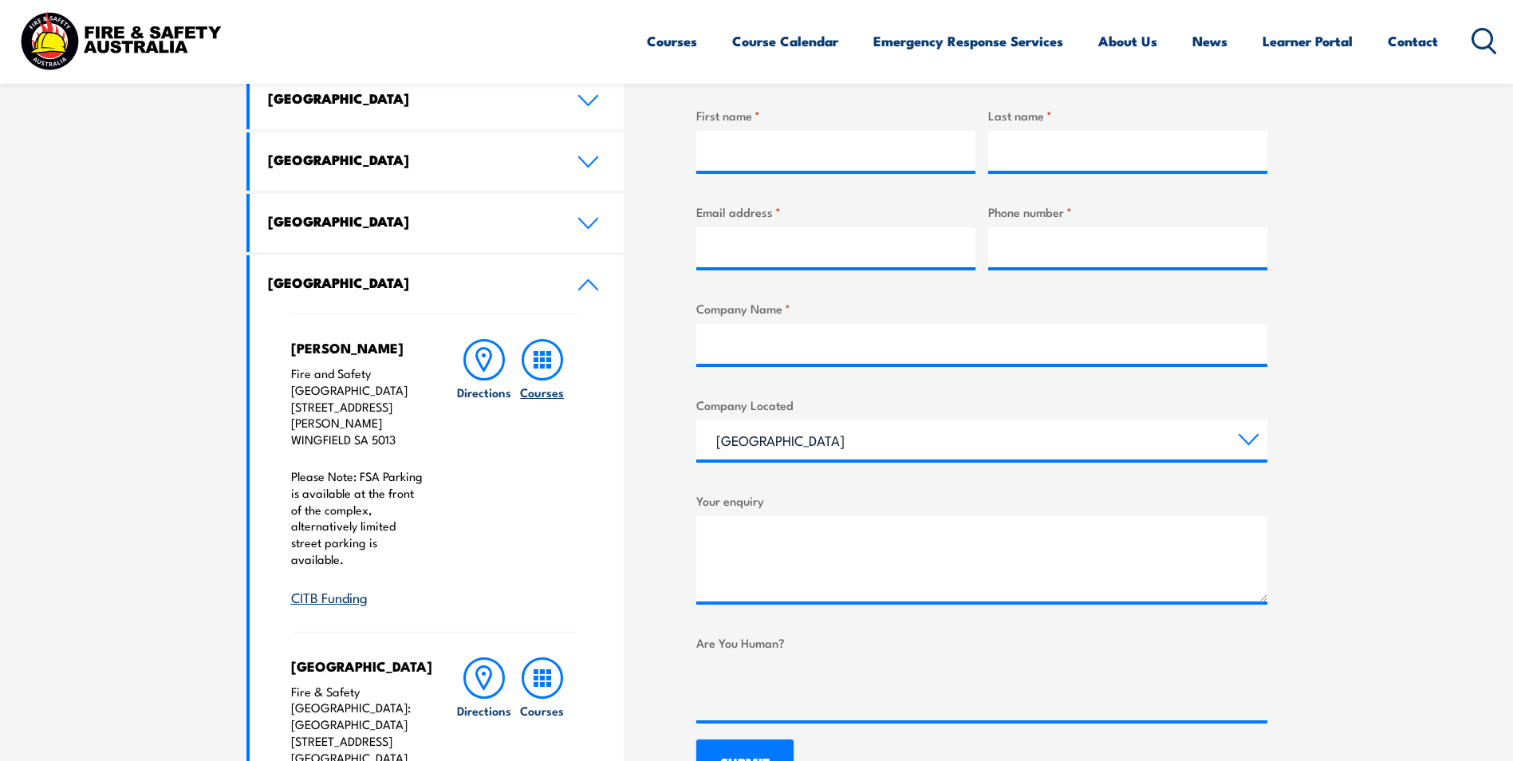
scroll to position [654, 0]
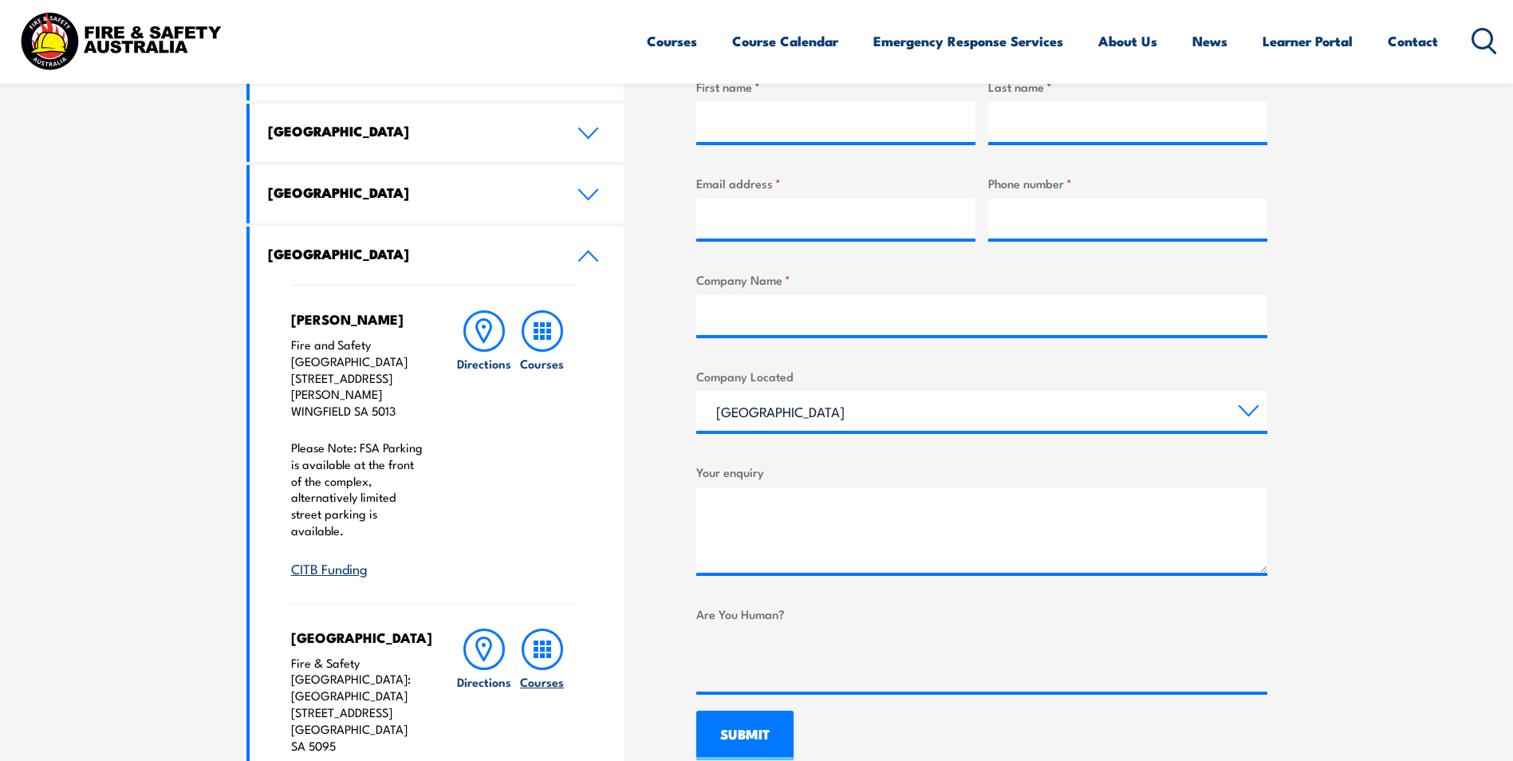
click at [540, 641] on rect at bounding box center [542, 643] width 5 height 5
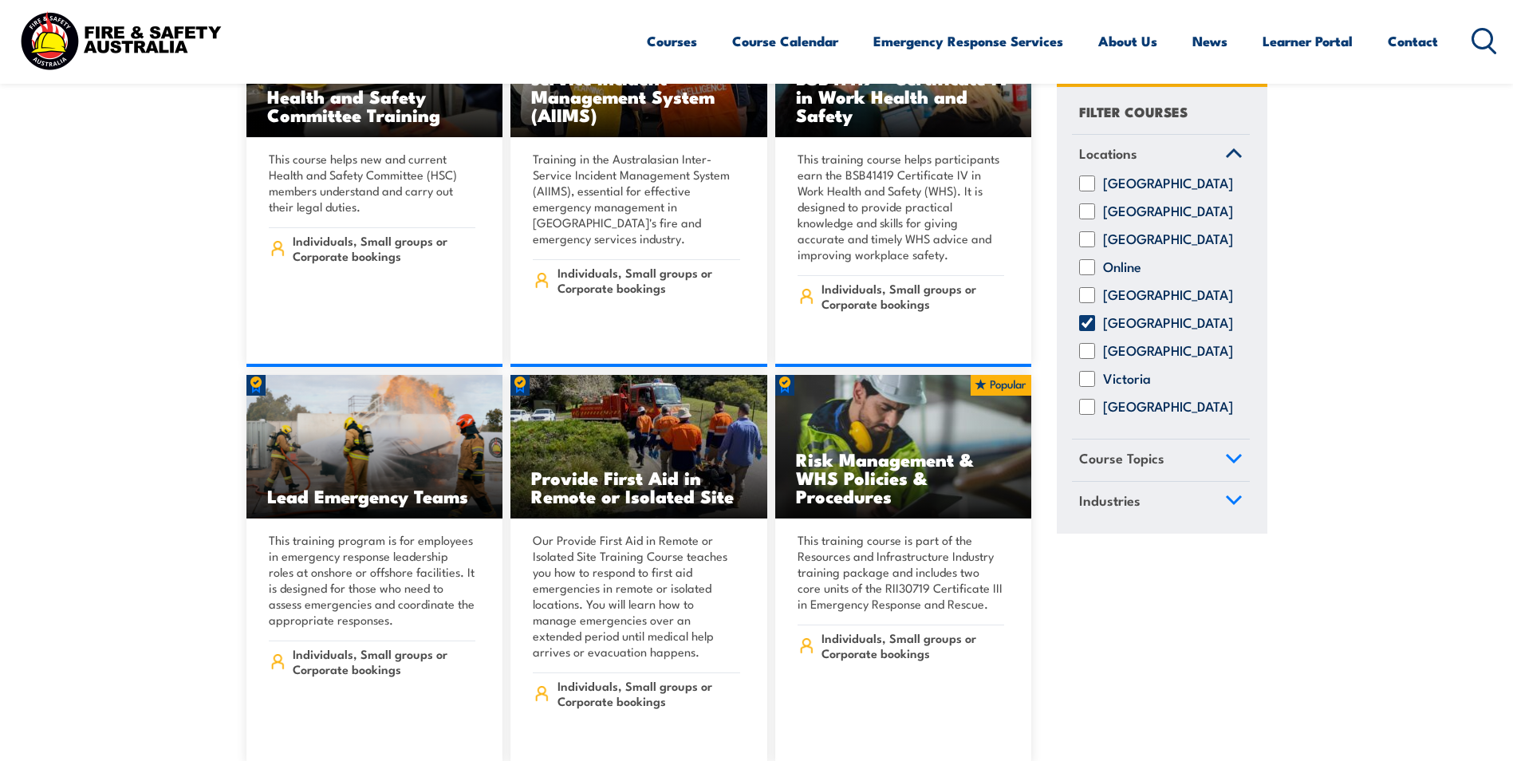
scroll to position [7100, 0]
